Goal: Transaction & Acquisition: Purchase product/service

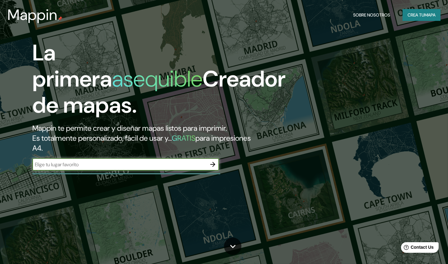
drag, startPoint x: 164, startPoint y: 167, endPoint x: 170, endPoint y: 167, distance: 5.9
click at [164, 167] on input "text" at bounding box center [119, 164] width 174 height 7
click at [168, 164] on input "text" at bounding box center [119, 164] width 174 height 7
type input "ixtlahuaca"
click at [214, 162] on icon "button" at bounding box center [212, 163] width 7 height 7
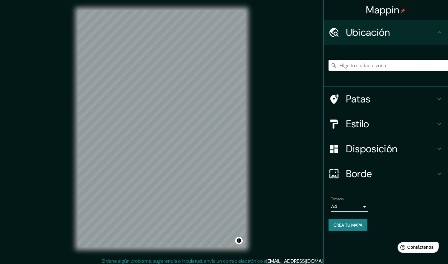
click at [365, 70] on input "Elige tu ciudad o zona" at bounding box center [387, 65] width 119 height 11
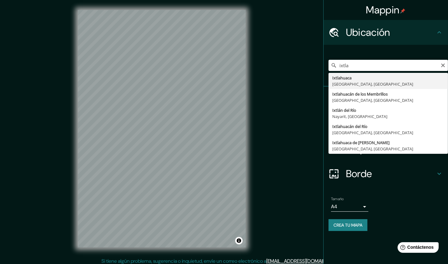
type input "Ixtlahuaca, [GEOGRAPHIC_DATA], [GEOGRAPHIC_DATA]"
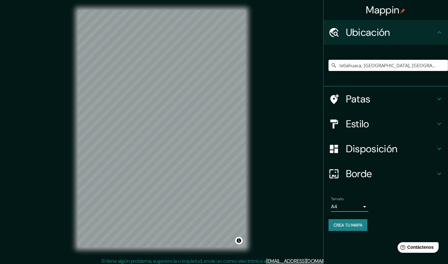
drag, startPoint x: 354, startPoint y: 252, endPoint x: 348, endPoint y: 257, distance: 7.5
click at [354, 252] on div "Mappin Ubicación Ixtlahuaca, Estado de México, México Patas Estilo Disposición …" at bounding box center [385, 132] width 125 height 264
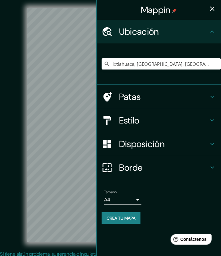
click at [213, 12] on button "button" at bounding box center [212, 8] width 12 height 12
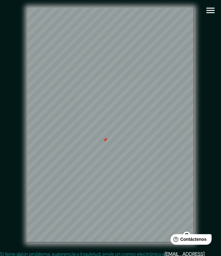
click at [105, 143] on div at bounding box center [105, 140] width 5 height 5
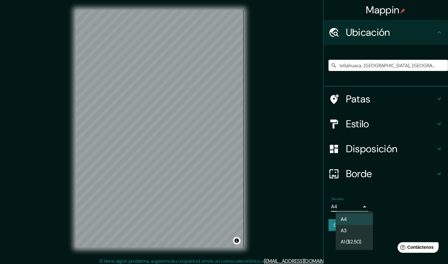
click at [359, 206] on body "Mappin Ubicación Ixtlahuaca, Estado de México, México Patas Estilo Disposición …" at bounding box center [224, 132] width 448 height 264
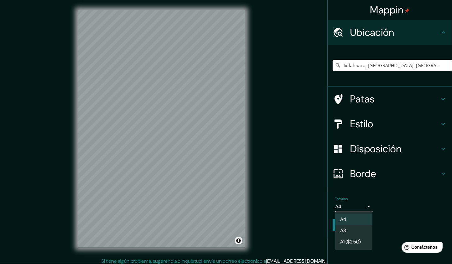
click at [359, 206] on div at bounding box center [226, 132] width 452 height 264
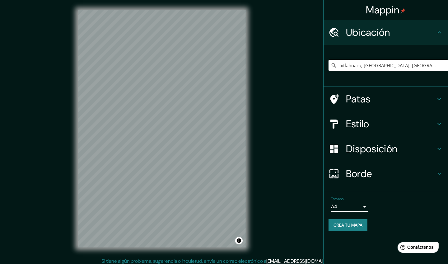
click at [361, 166] on div "Borde" at bounding box center [385, 173] width 124 height 25
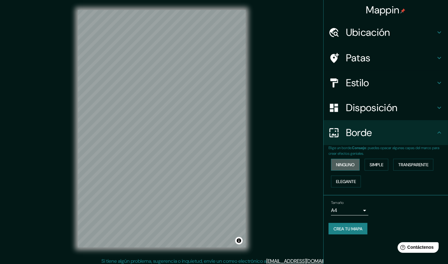
click at [357, 162] on button "Ninguno" at bounding box center [345, 165] width 29 height 12
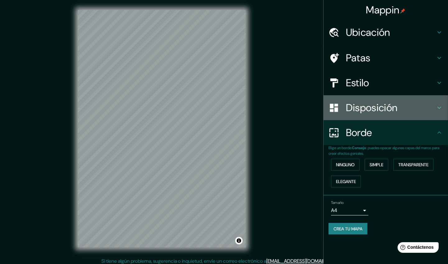
click at [369, 110] on font "Disposición" at bounding box center [371, 107] width 51 height 13
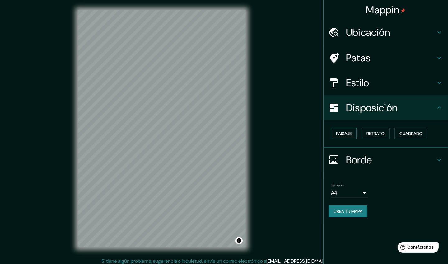
click at [342, 135] on font "Paisaje" at bounding box center [344, 134] width 16 height 6
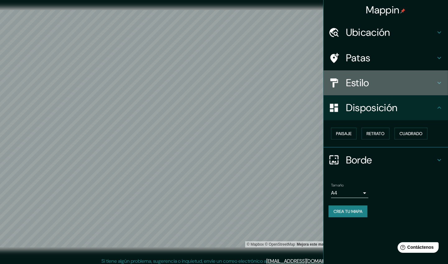
click at [369, 84] on font "Estilo" at bounding box center [357, 82] width 23 height 13
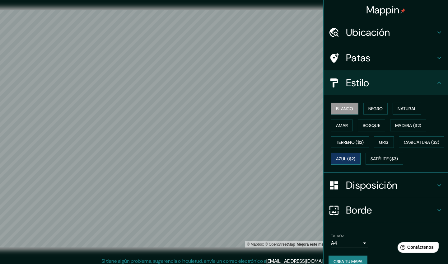
click at [360, 157] on button "Azul ($2)" at bounding box center [346, 159] width 30 height 12
click at [383, 138] on font "Gris" at bounding box center [383, 142] width 9 height 8
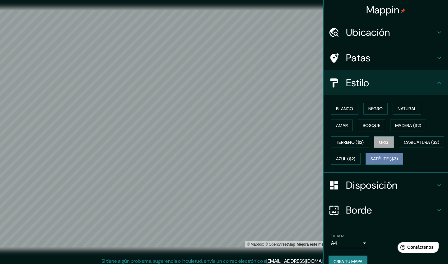
click at [370, 163] on font "Satélite ($3)" at bounding box center [384, 158] width 28 height 8
click at [344, 108] on font "Blanco" at bounding box center [344, 109] width 17 height 6
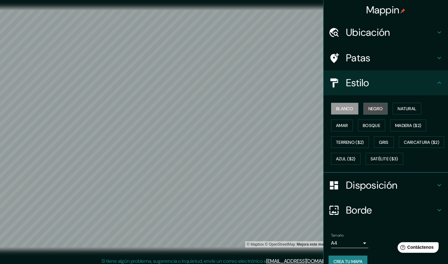
click at [368, 109] on font "Negro" at bounding box center [375, 109] width 15 height 6
click at [397, 108] on font "Natural" at bounding box center [406, 109] width 19 height 6
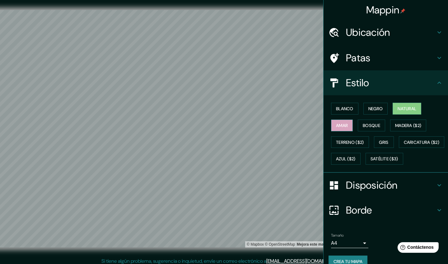
click at [346, 126] on button "Amar" at bounding box center [342, 125] width 22 height 12
click at [365, 127] on font "Bosque" at bounding box center [370, 125] width 17 height 6
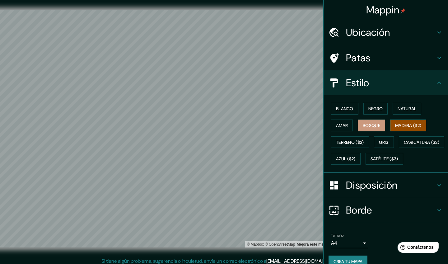
click at [395, 128] on button "Madera ($2)" at bounding box center [408, 125] width 36 height 12
click at [354, 140] on font "Terreno ($2)" at bounding box center [350, 142] width 28 height 6
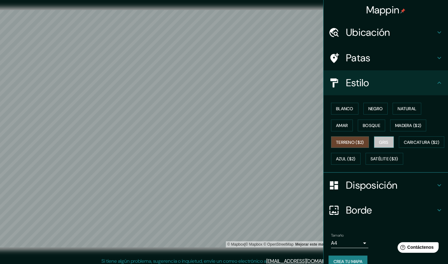
click at [374, 140] on button "Gris" at bounding box center [384, 142] width 20 height 12
click at [360, 155] on button "Azul ($2)" at bounding box center [346, 159] width 30 height 12
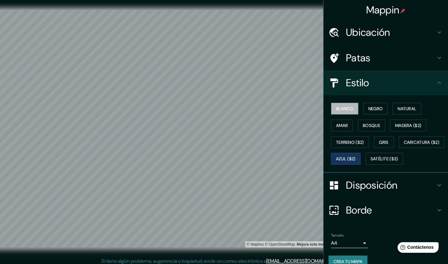
click at [336, 106] on font "Blanco" at bounding box center [344, 109] width 17 height 6
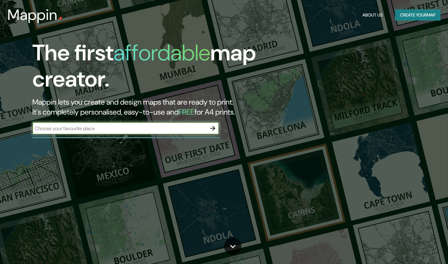
click at [188, 131] on input "text" at bounding box center [119, 128] width 174 height 7
type input "ixtlahuaca"
click at [212, 127] on icon "button" at bounding box center [212, 127] width 7 height 7
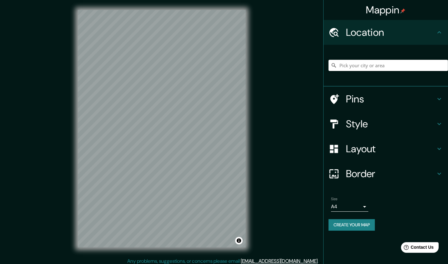
click at [368, 54] on div at bounding box center [387, 65] width 119 height 31
click at [367, 61] on input "Pick your city or area" at bounding box center [387, 65] width 119 height 11
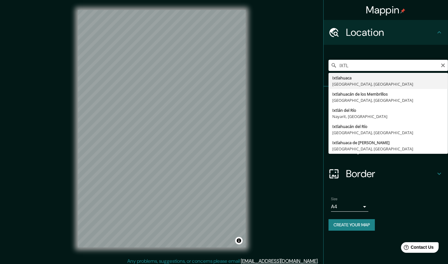
type input "Ixtlahuaca, [GEOGRAPHIC_DATA], [GEOGRAPHIC_DATA]"
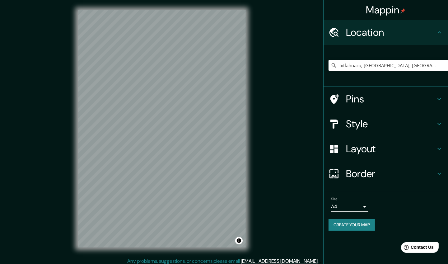
click at [360, 151] on h4 "Layout" at bounding box center [391, 148] width 90 height 12
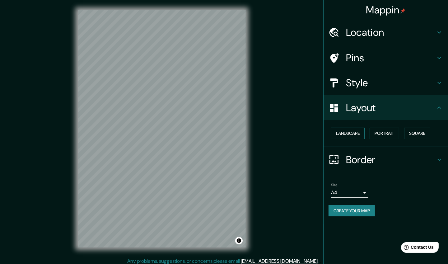
click at [361, 136] on button "Landscape" at bounding box center [348, 132] width 34 height 11
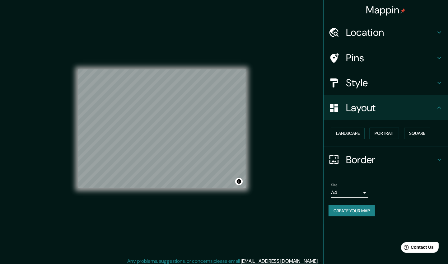
click at [388, 135] on button "Portrait" at bounding box center [384, 132] width 30 height 11
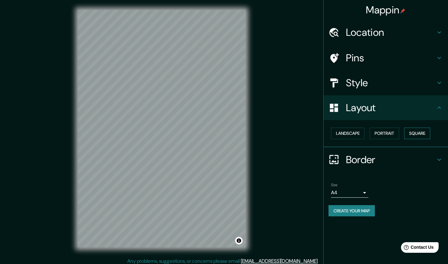
click at [406, 131] on button "Square" at bounding box center [417, 132] width 26 height 11
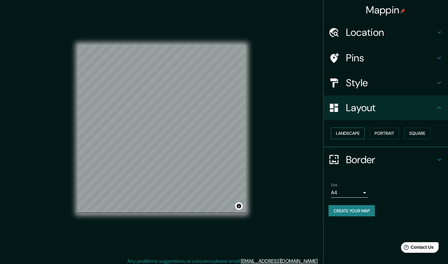
click at [358, 133] on button "Landscape" at bounding box center [348, 132] width 34 height 11
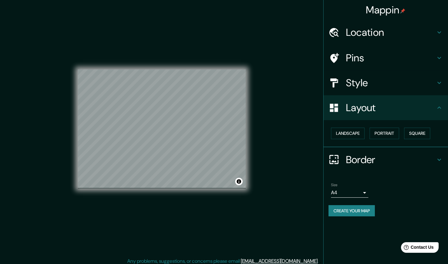
click at [362, 80] on h4 "Style" at bounding box center [391, 82] width 90 height 12
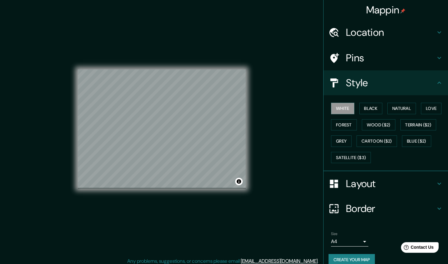
click at [367, 81] on h4 "Style" at bounding box center [391, 82] width 90 height 12
click at [362, 202] on h4 "Border" at bounding box center [391, 208] width 90 height 12
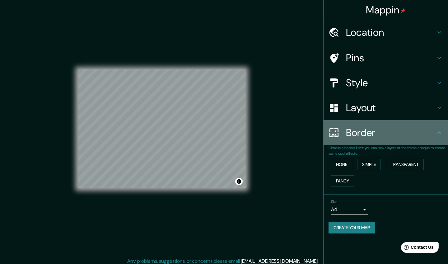
click at [366, 140] on div "Border" at bounding box center [385, 132] width 124 height 25
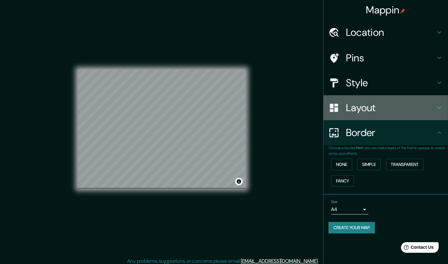
click at [364, 111] on h4 "Layout" at bounding box center [391, 107] width 90 height 12
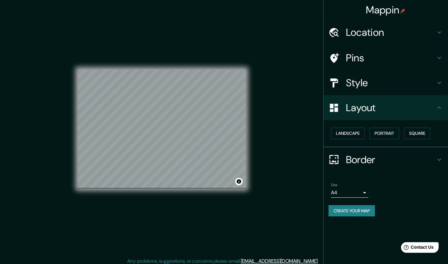
scroll to position [3, 0]
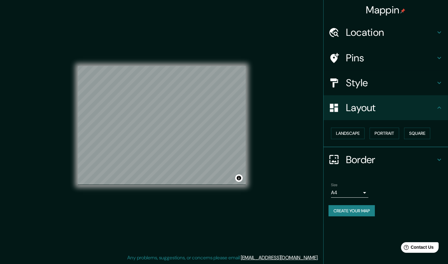
click at [296, 188] on div "Mappin Location Ixtlahuaca, Estado de México, México Pins Style Layout Landscap…" at bounding box center [224, 130] width 448 height 267
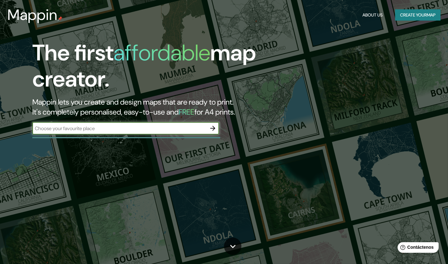
click at [209, 127] on div "The first affordable map creator. Mappin lets you create and design maps that a…" at bounding box center [144, 90] width 269 height 101
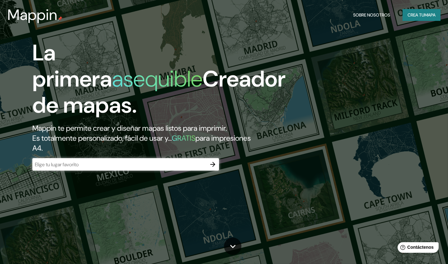
drag, startPoint x: 197, startPoint y: 165, endPoint x: 187, endPoint y: 170, distance: 11.4
click at [197, 165] on input "text" at bounding box center [119, 164] width 174 height 7
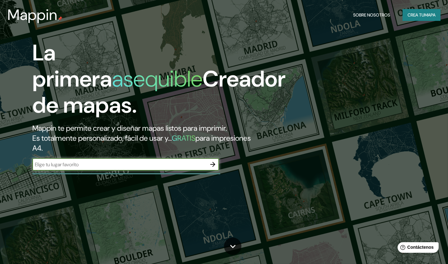
type input "ixtlahuaca"
click at [214, 166] on icon "button" at bounding box center [212, 163] width 7 height 7
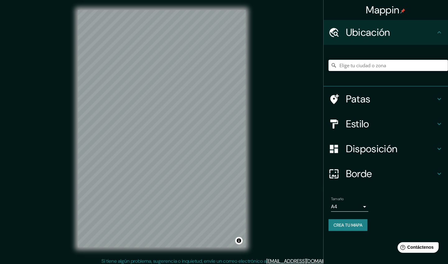
click at [380, 153] on font "Disposición" at bounding box center [371, 148] width 51 height 13
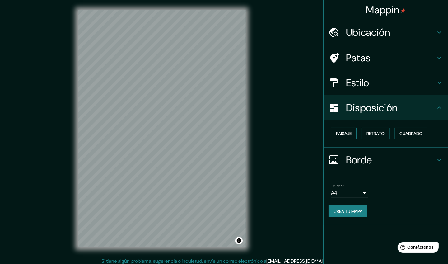
click at [348, 133] on font "Paisaje" at bounding box center [344, 134] width 16 height 6
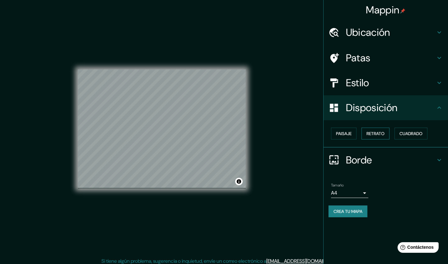
click at [380, 131] on font "Retrato" at bounding box center [375, 134] width 18 height 6
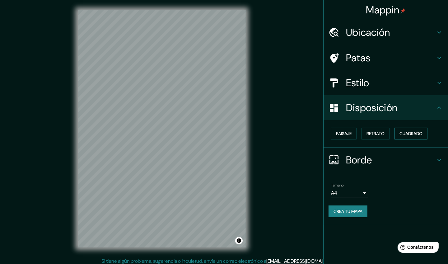
click at [399, 132] on button "Cuadrado" at bounding box center [410, 133] width 33 height 12
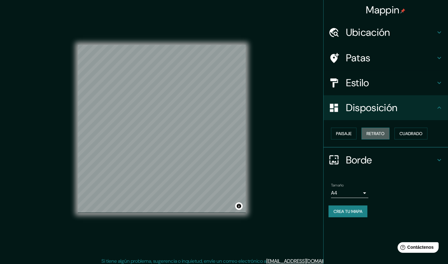
click at [381, 131] on font "Retrato" at bounding box center [375, 134] width 18 height 6
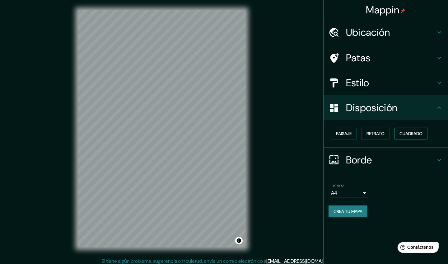
click at [404, 131] on font "Cuadrado" at bounding box center [410, 134] width 23 height 6
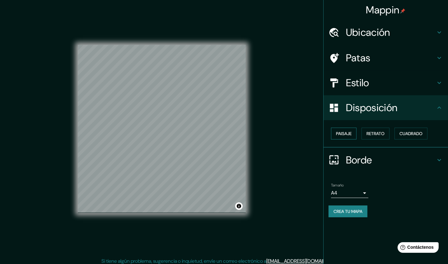
click at [347, 131] on font "Paisaje" at bounding box center [344, 134] width 16 height 6
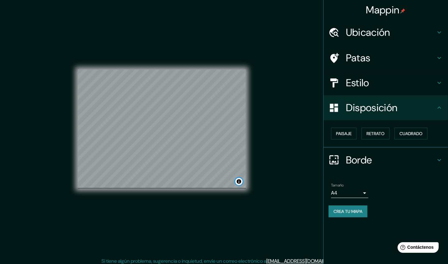
click at [238, 180] on button "Activar o desactivar atribución" at bounding box center [238, 180] width 7 height 7
drag, startPoint x: 245, startPoint y: 188, endPoint x: 267, endPoint y: 212, distance: 32.8
click at [268, 212] on div "Mappin Ubicación Patas Estilo Disposición Paisaje Retrato Cuadrado Borde Elige …" at bounding box center [224, 133] width 448 height 267
click at [380, 135] on font "Retrato" at bounding box center [375, 134] width 18 height 6
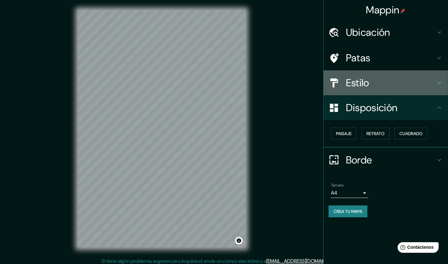
click at [377, 78] on h4 "Estilo" at bounding box center [391, 82] width 90 height 12
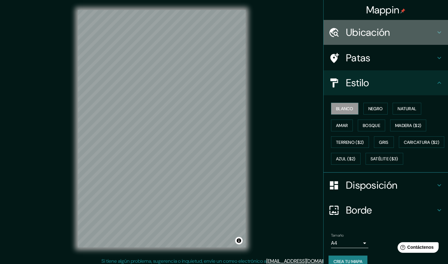
click at [376, 27] on font "Ubicación" at bounding box center [368, 32] width 44 height 13
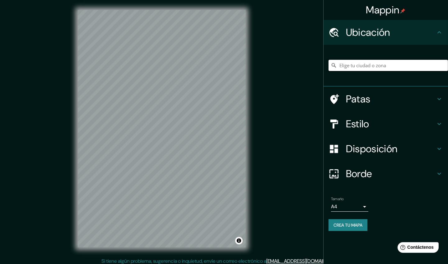
click at [363, 64] on input "Elige tu ciudad o zona" at bounding box center [387, 65] width 119 height 11
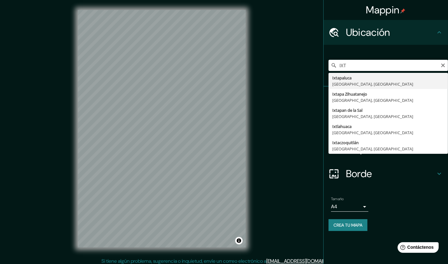
type input "Ixtapaluca, [GEOGRAPHIC_DATA], [GEOGRAPHIC_DATA]"
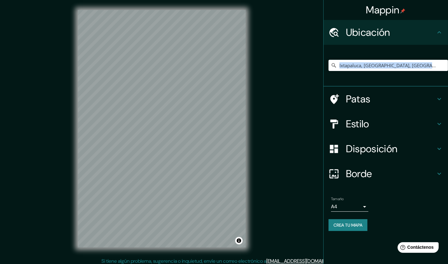
click at [362, 83] on div "Ixtapaluca, [GEOGRAPHIC_DATA], [GEOGRAPHIC_DATA]" at bounding box center [385, 66] width 124 height 42
click at [361, 68] on input "Ixtapaluca, [GEOGRAPHIC_DATA], [GEOGRAPHIC_DATA]" at bounding box center [387, 65] width 119 height 11
click at [442, 67] on icon "Claro" at bounding box center [442, 65] width 5 height 5
click at [395, 67] on input "Elige tu ciudad o zona" at bounding box center [387, 65] width 119 height 11
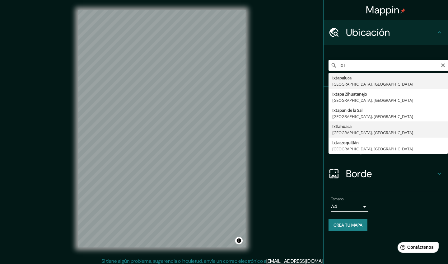
type input "Ixtlahuaca, [GEOGRAPHIC_DATA], [GEOGRAPHIC_DATA]"
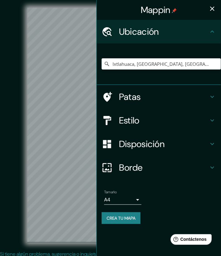
click at [215, 4] on button "button" at bounding box center [212, 8] width 12 height 12
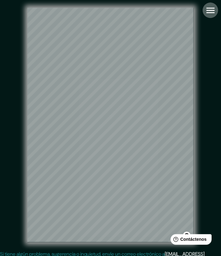
click at [217, 14] on button "button" at bounding box center [211, 10] width 16 height 16
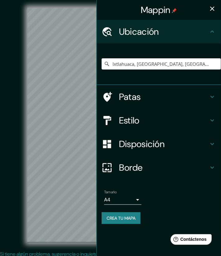
click at [155, 167] on h4 "Borde" at bounding box center [164, 167] width 90 height 11
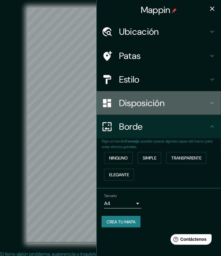
click at [134, 101] on font "Disposición" at bounding box center [142, 103] width 46 height 12
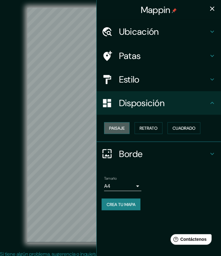
click at [123, 126] on font "Paisaje" at bounding box center [117, 129] width 16 height 6
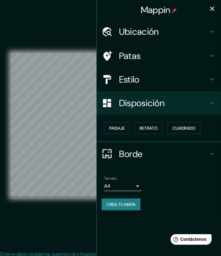
click at [53, 216] on div "© Mapbox © OpenStreetMap Mejora este mapa" at bounding box center [110, 125] width 199 height 231
click at [208, 12] on button "button" at bounding box center [212, 8] width 12 height 12
